Goal: Book appointment/travel/reservation

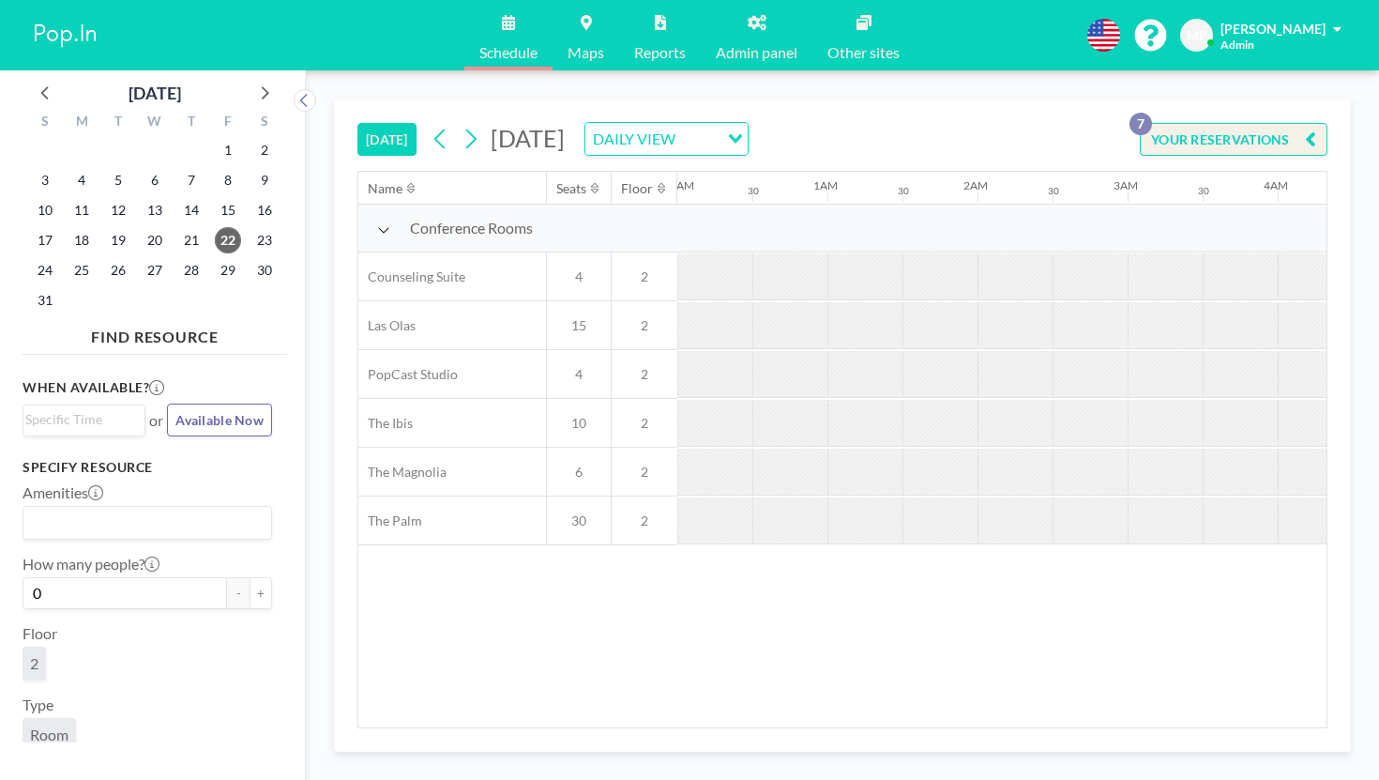
scroll to position [0, 1647]
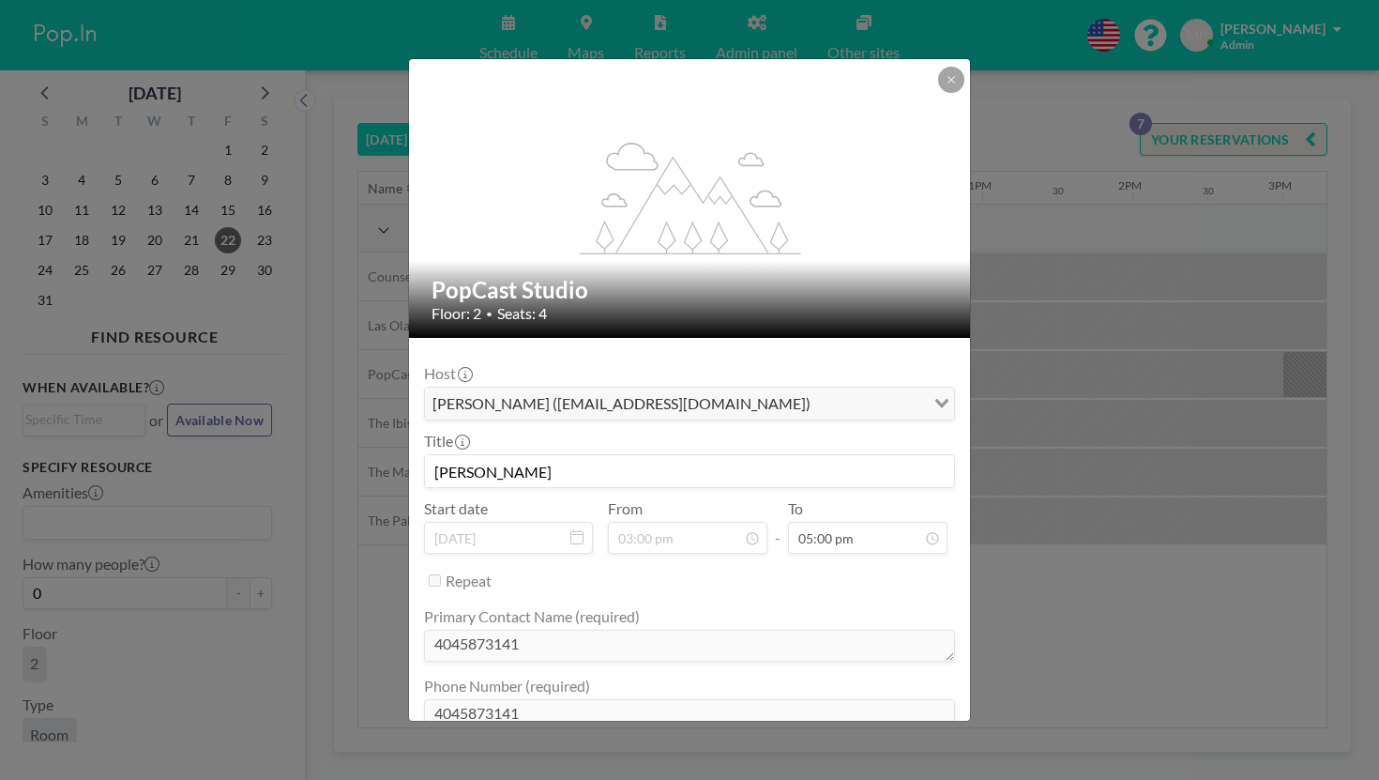
click at [1036, 402] on div "flex-grow: 1.2; PopCast Studio Floor: 2 • Seats: 4 Host [PERSON_NAME] ([EMAIL_A…" at bounding box center [689, 390] width 1379 height 780
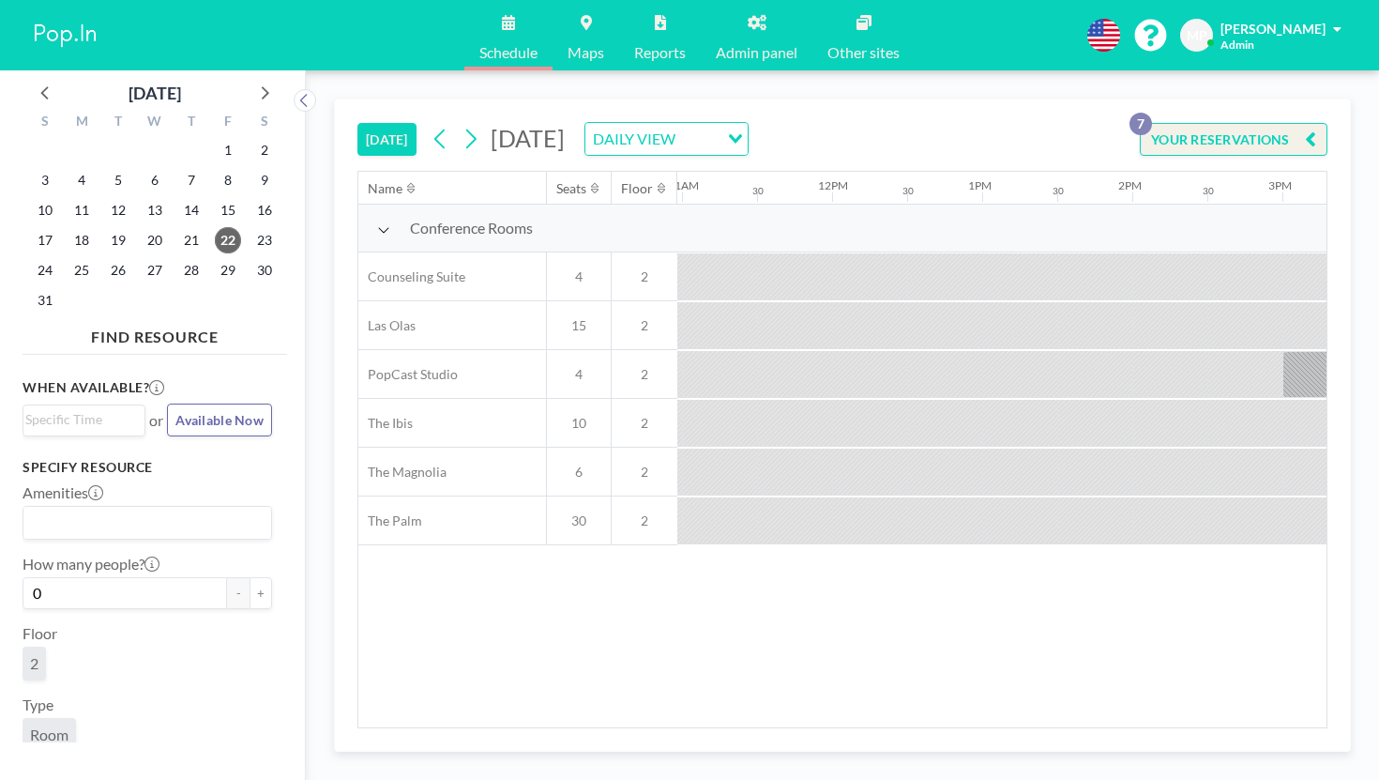
click at [462, 125] on icon at bounding box center [471, 139] width 18 height 28
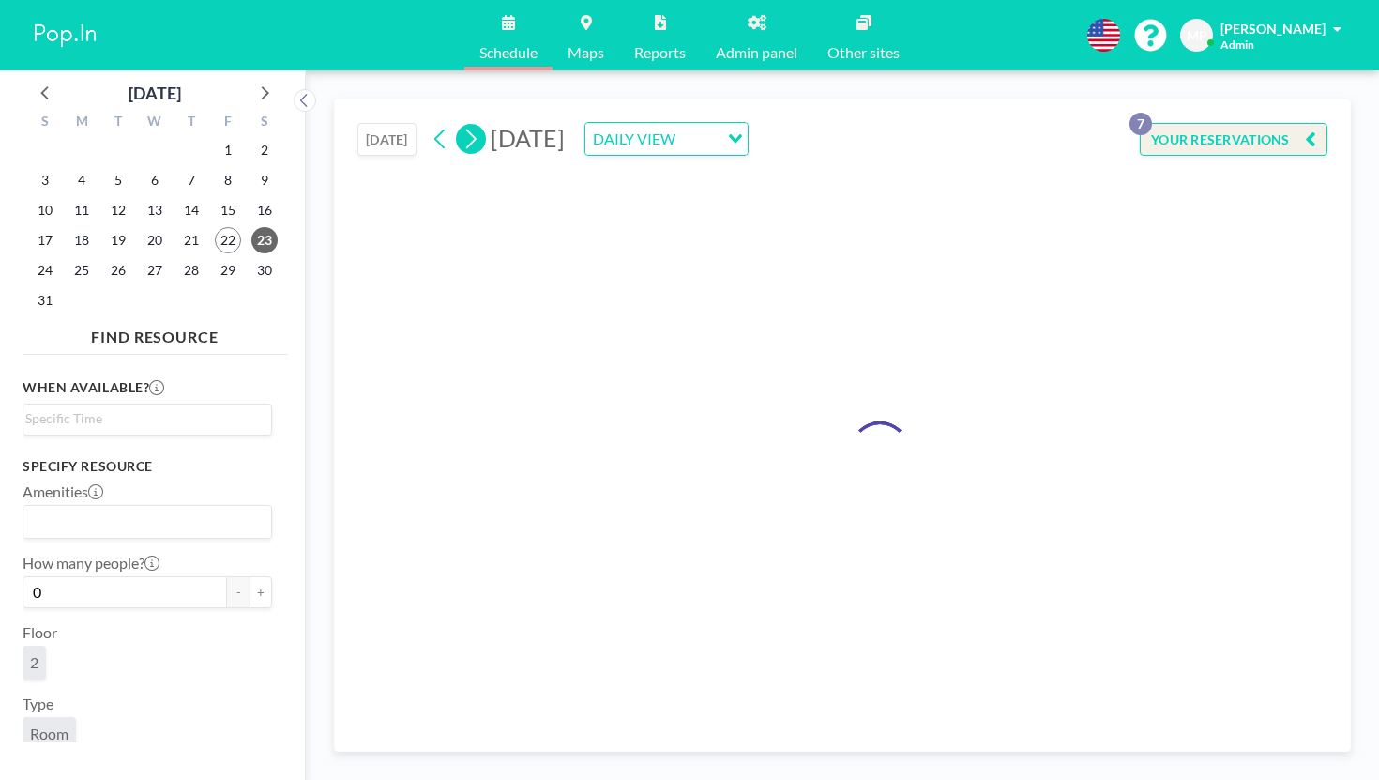
click at [462, 125] on icon at bounding box center [471, 139] width 18 height 28
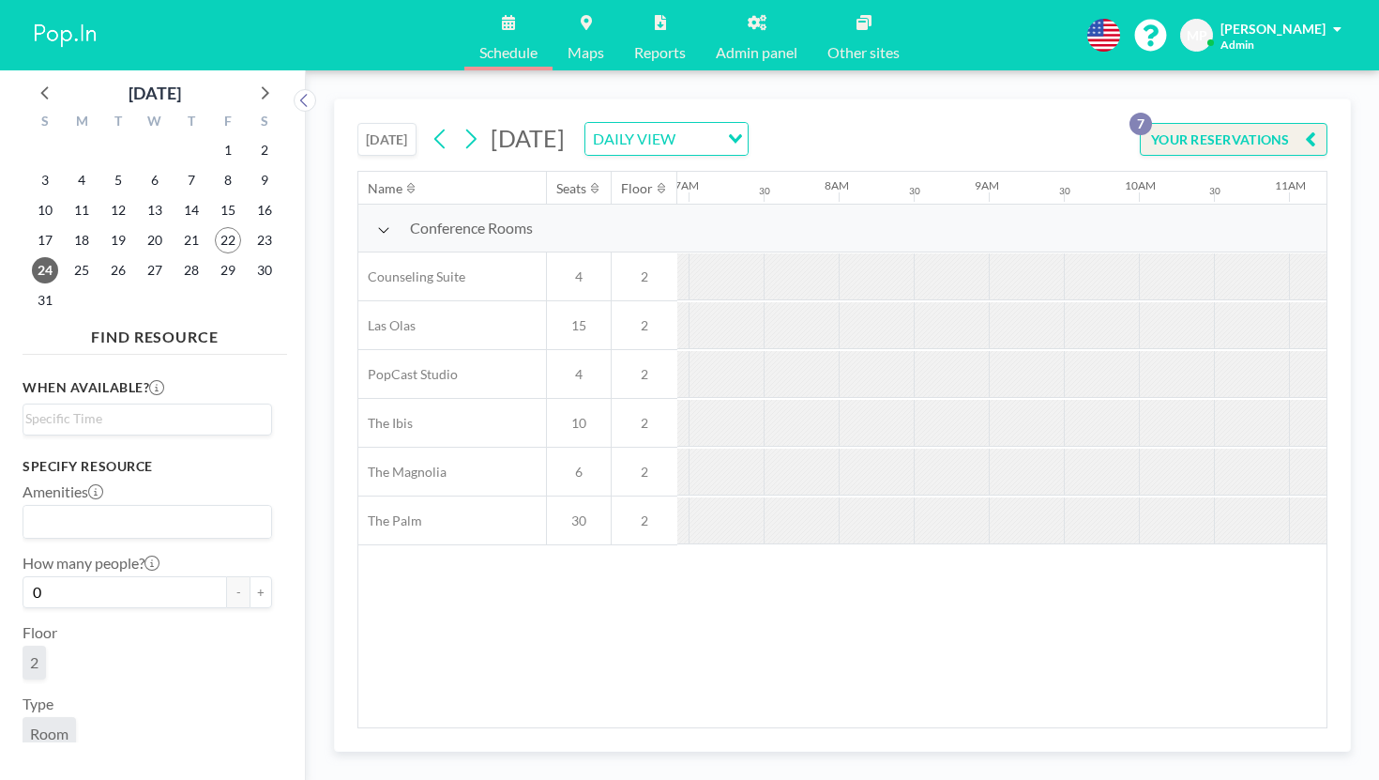
scroll to position [0, 1280]
click at [432, 125] on icon at bounding box center [441, 139] width 18 height 28
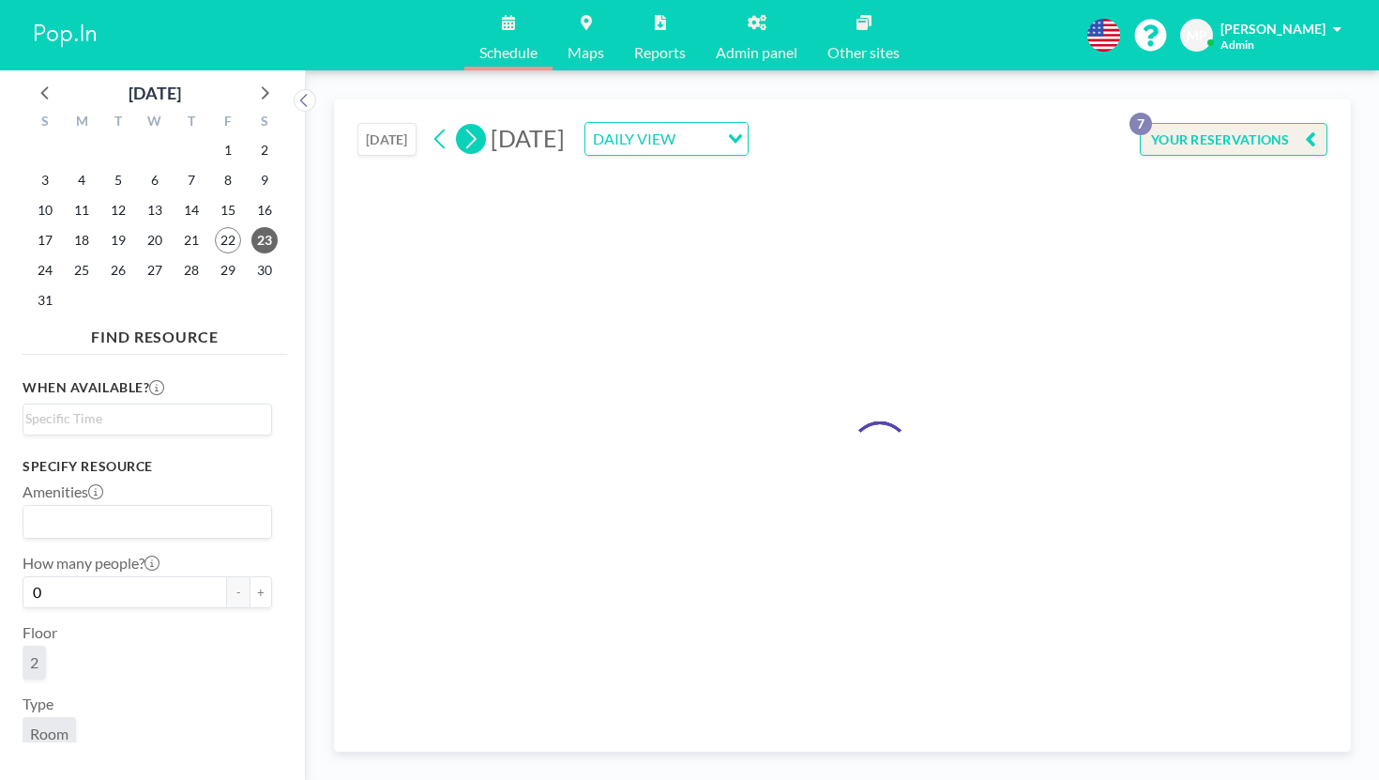
click at [426, 122] on div "[DATE] DAILY VIEW Loading..." at bounding box center [587, 139] width 323 height 34
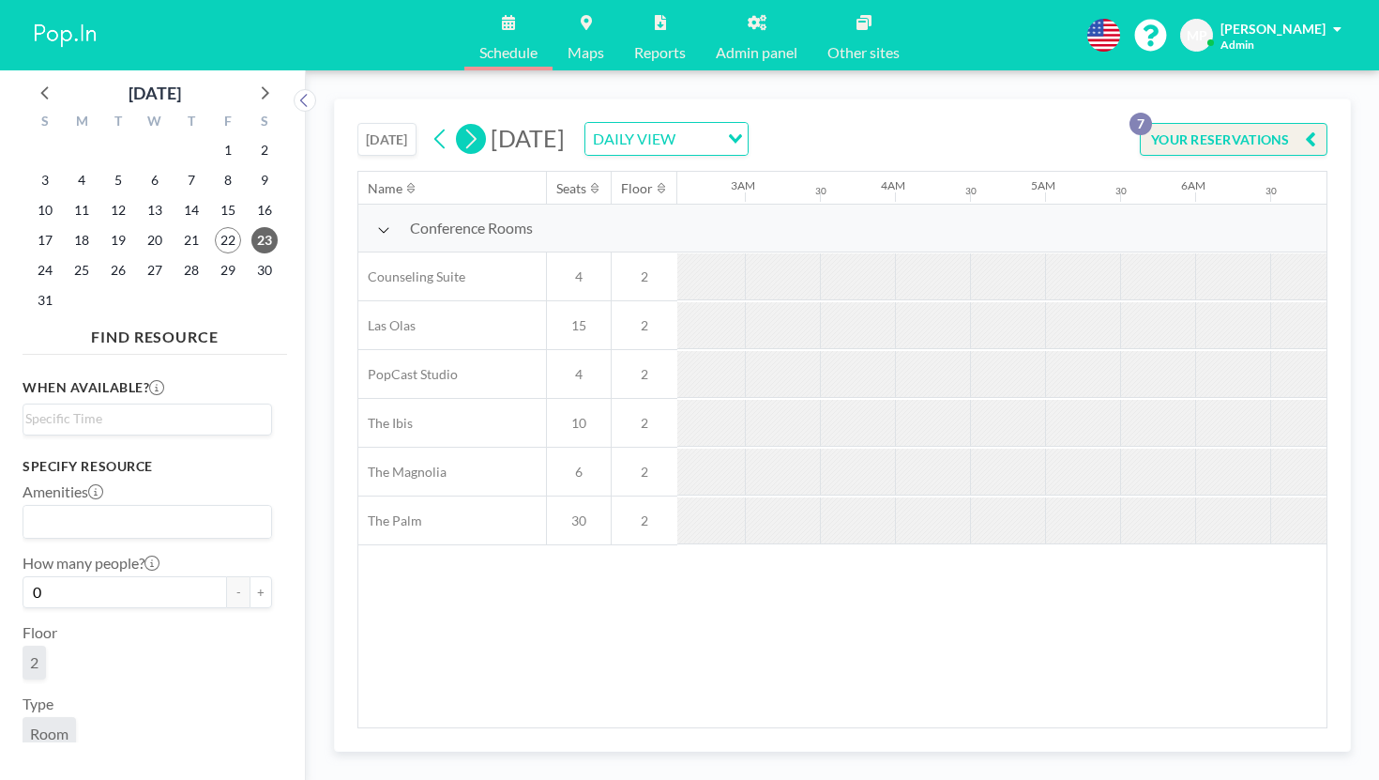
scroll to position [0, 638]
click at [462, 125] on icon at bounding box center [471, 139] width 18 height 28
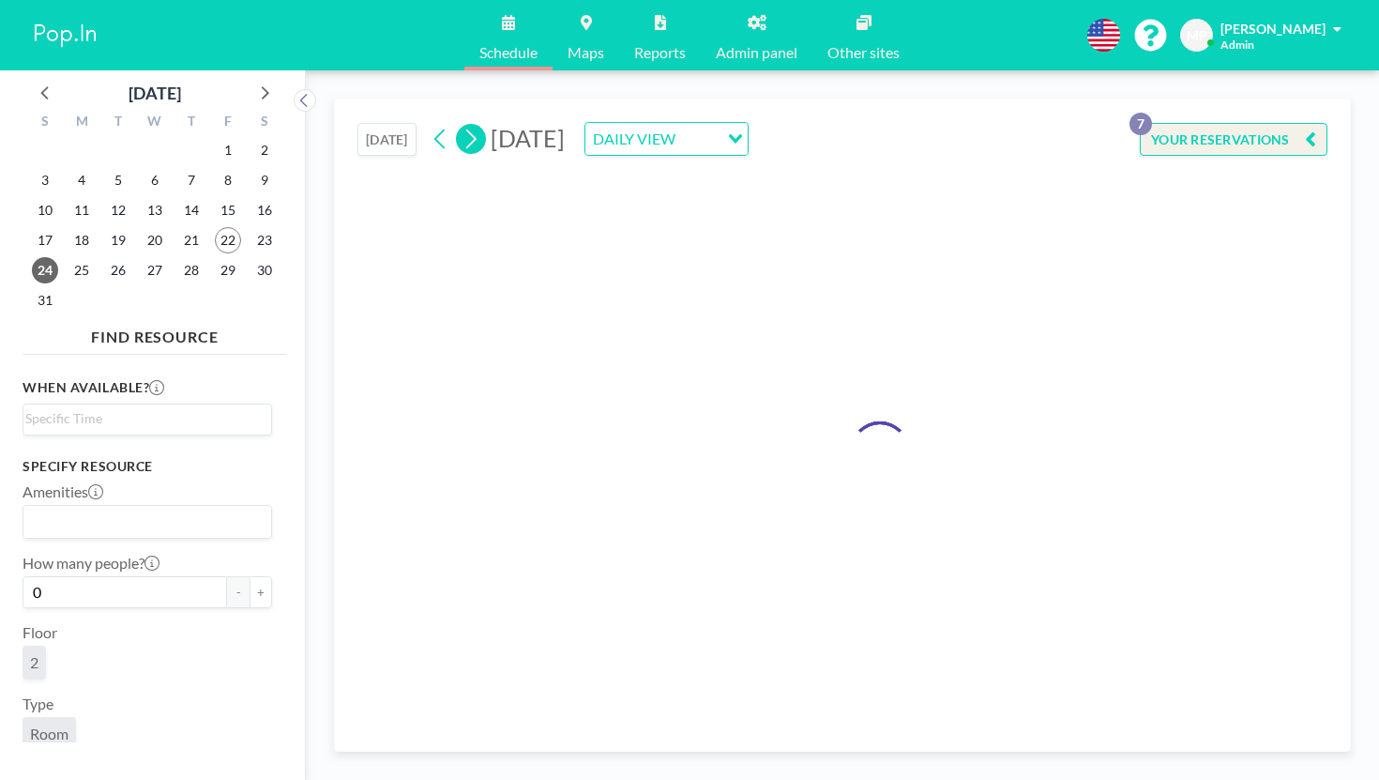
click at [462, 125] on icon at bounding box center [471, 139] width 18 height 28
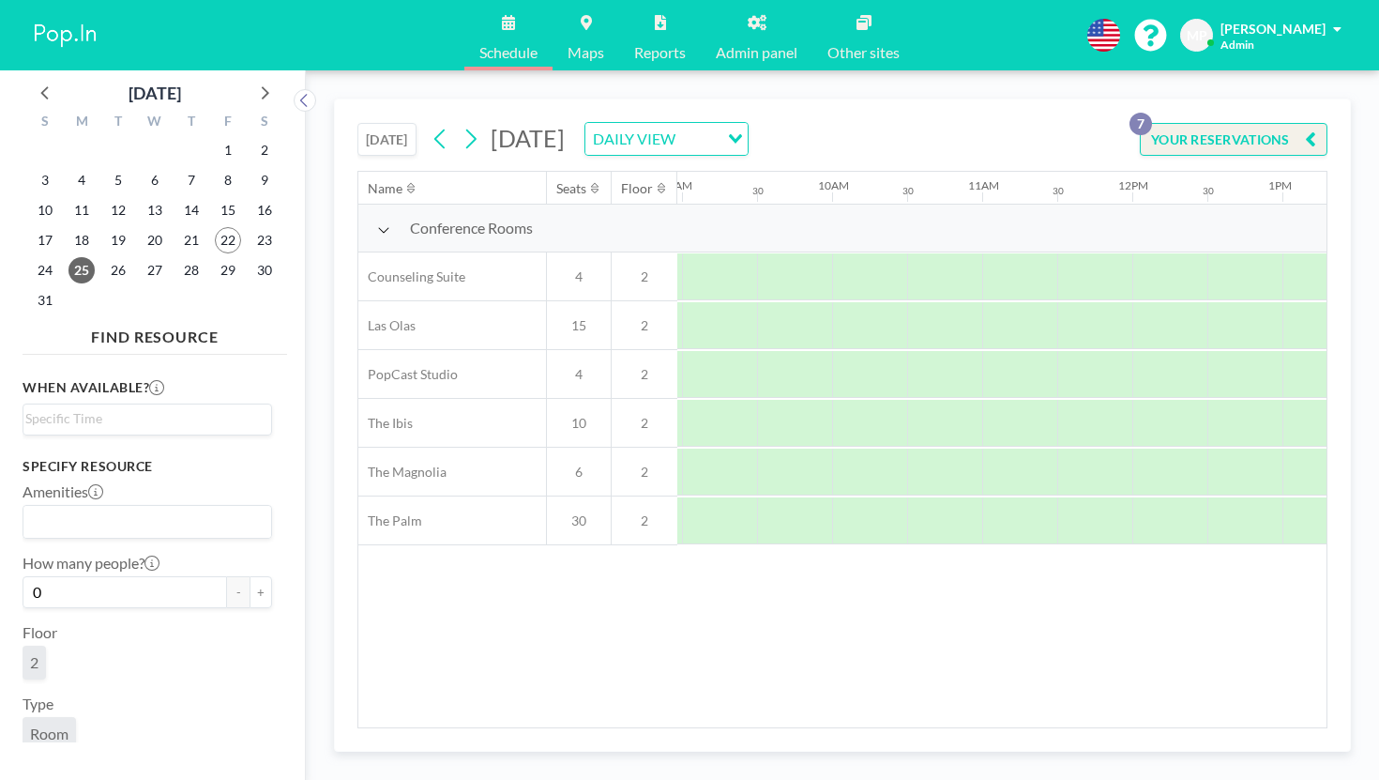
scroll to position [0, 1717]
click at [432, 125] on icon at bounding box center [441, 139] width 18 height 28
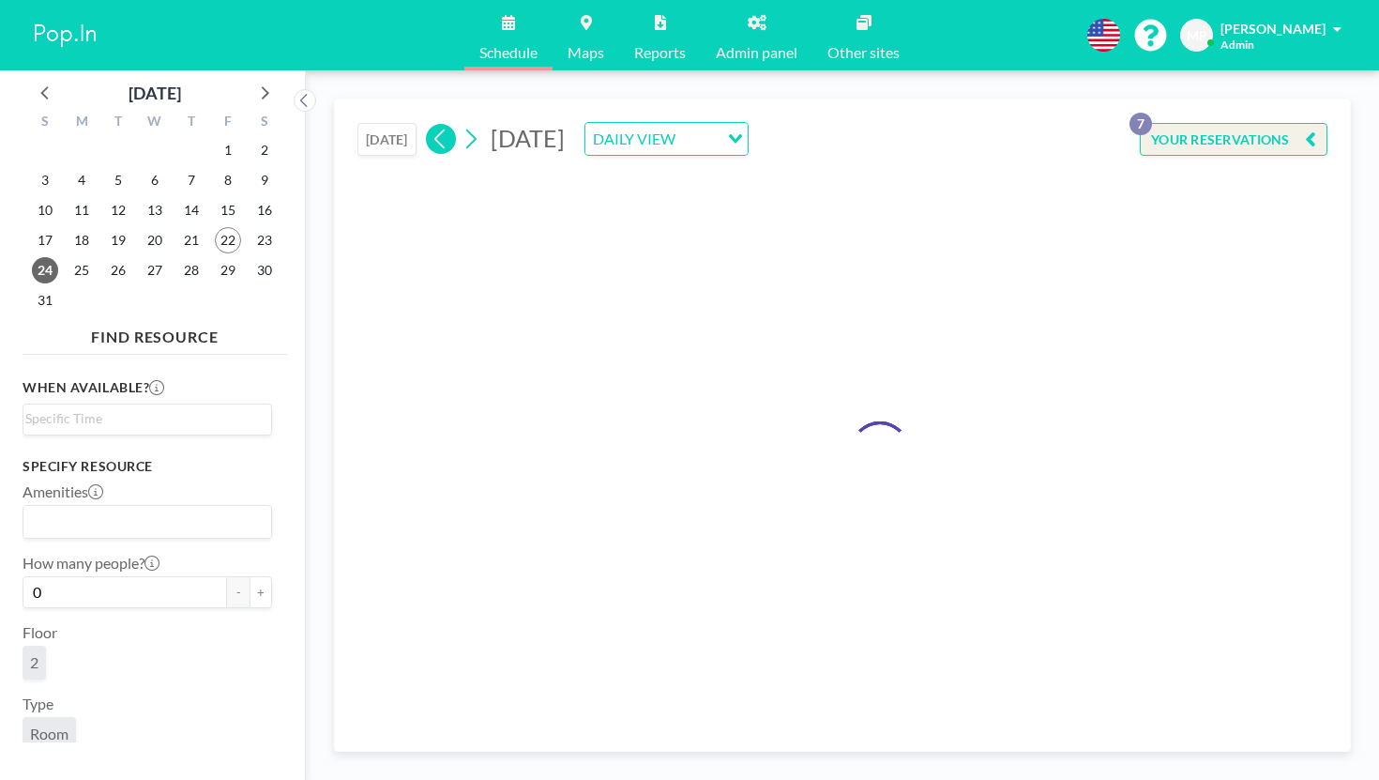
click at [432, 125] on icon at bounding box center [441, 139] width 18 height 28
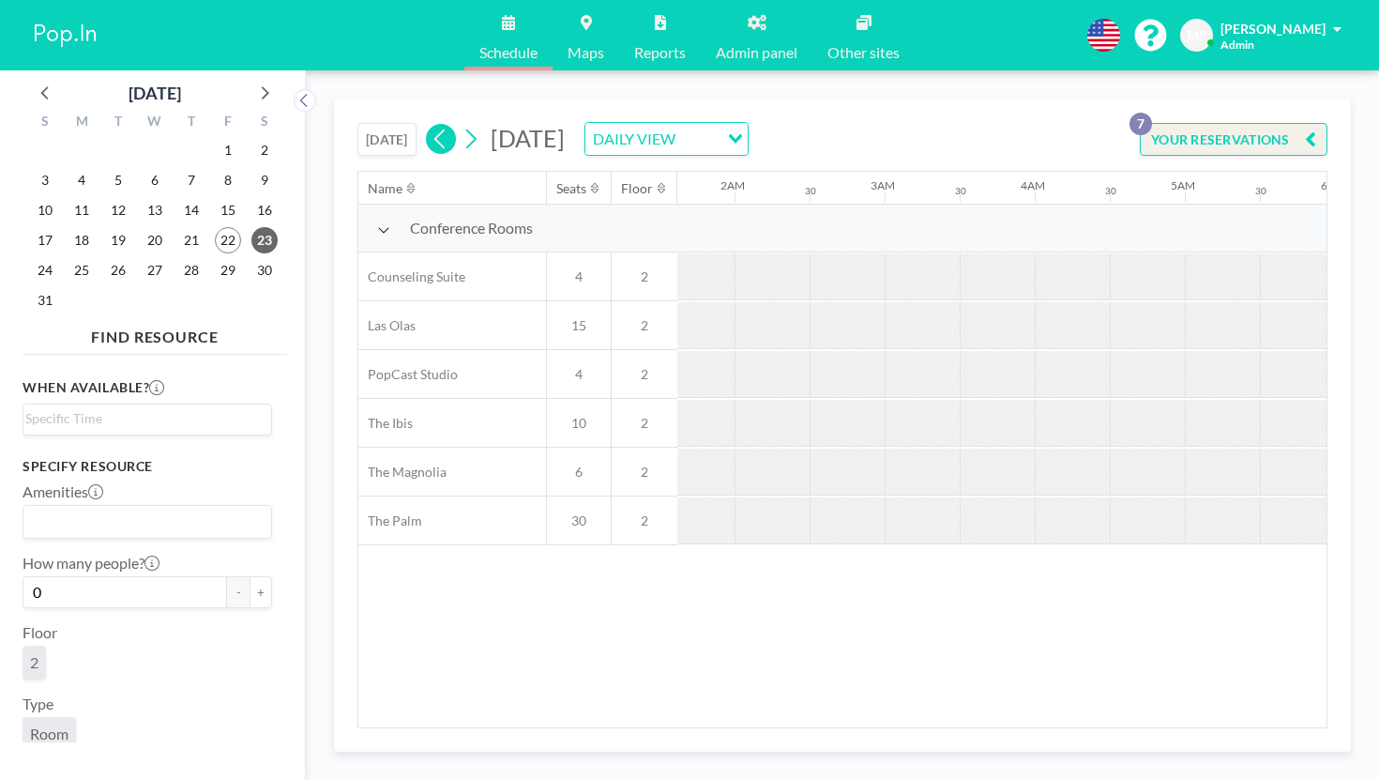
scroll to position [0, 732]
click at [432, 125] on icon at bounding box center [441, 139] width 18 height 28
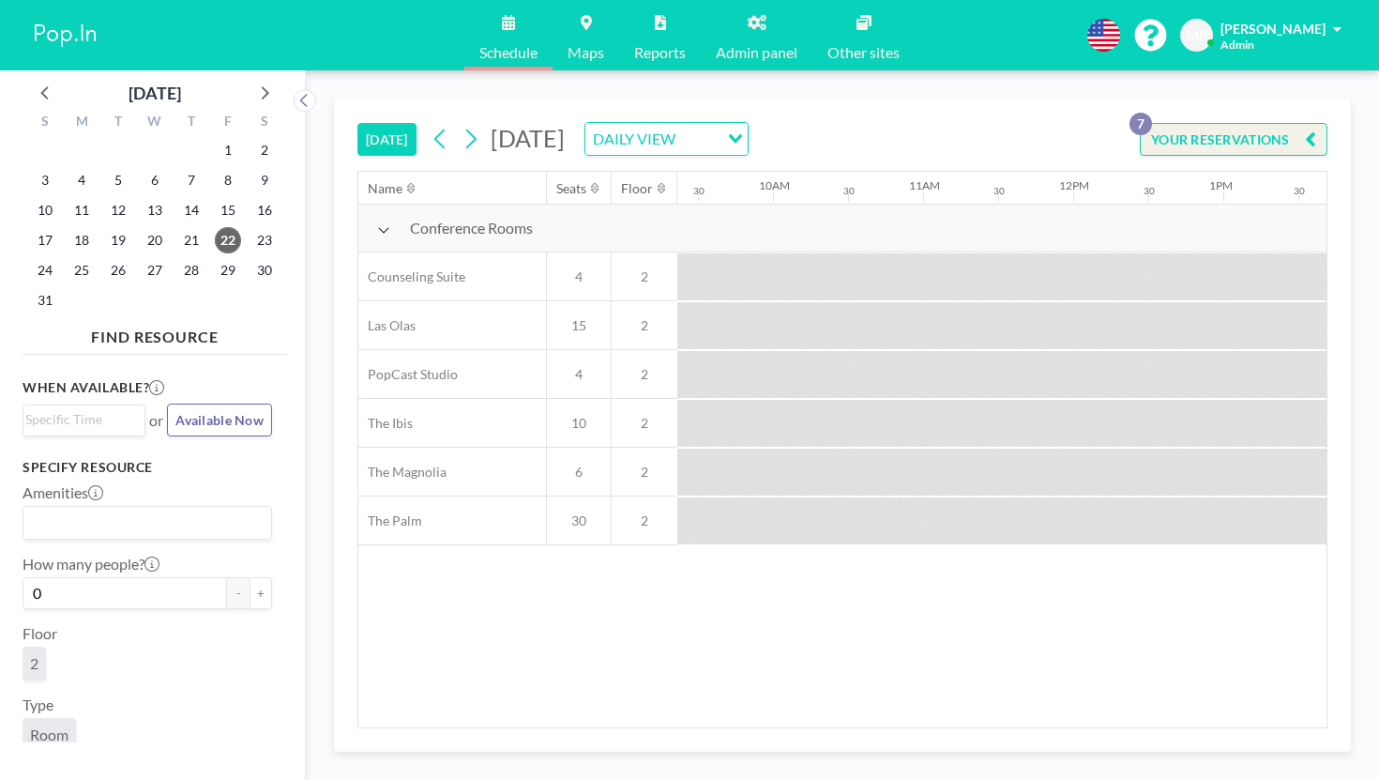
scroll to position [0, 1830]
